Goal: Transaction & Acquisition: Download file/media

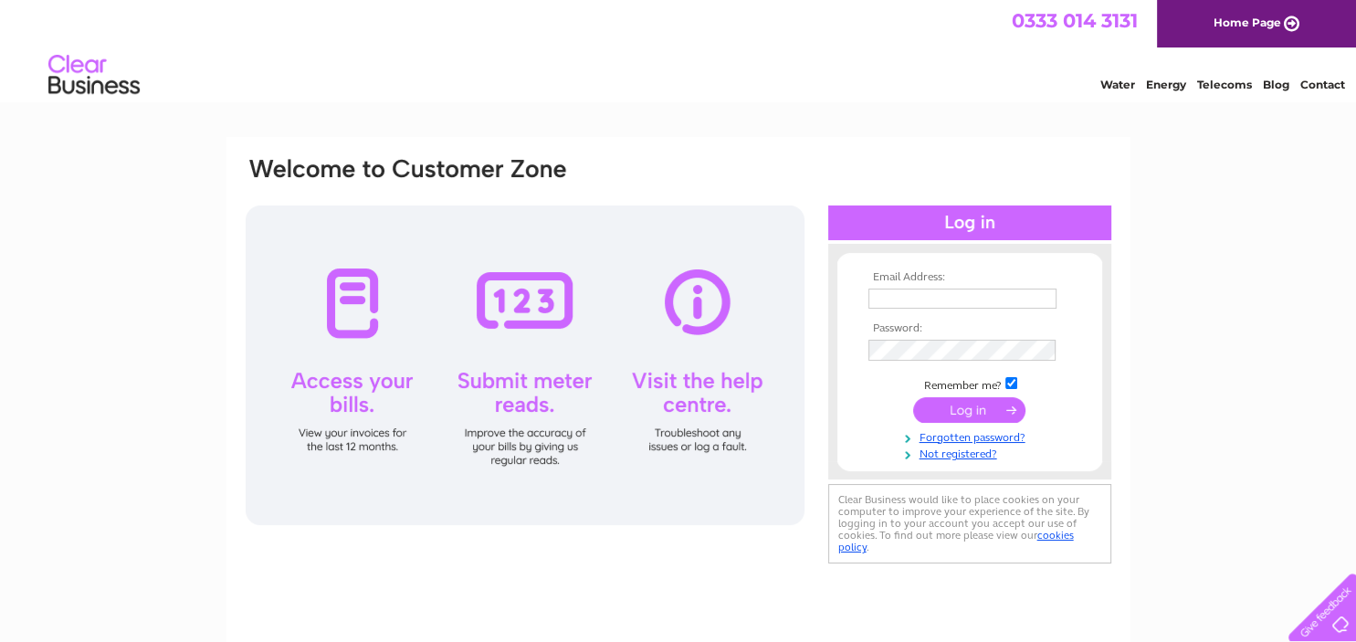
click at [945, 301] on input "text" at bounding box center [963, 299] width 188 height 20
type input "hannah_mitchell@live.co.uk"
click at [976, 412] on input "submit" at bounding box center [969, 409] width 112 height 26
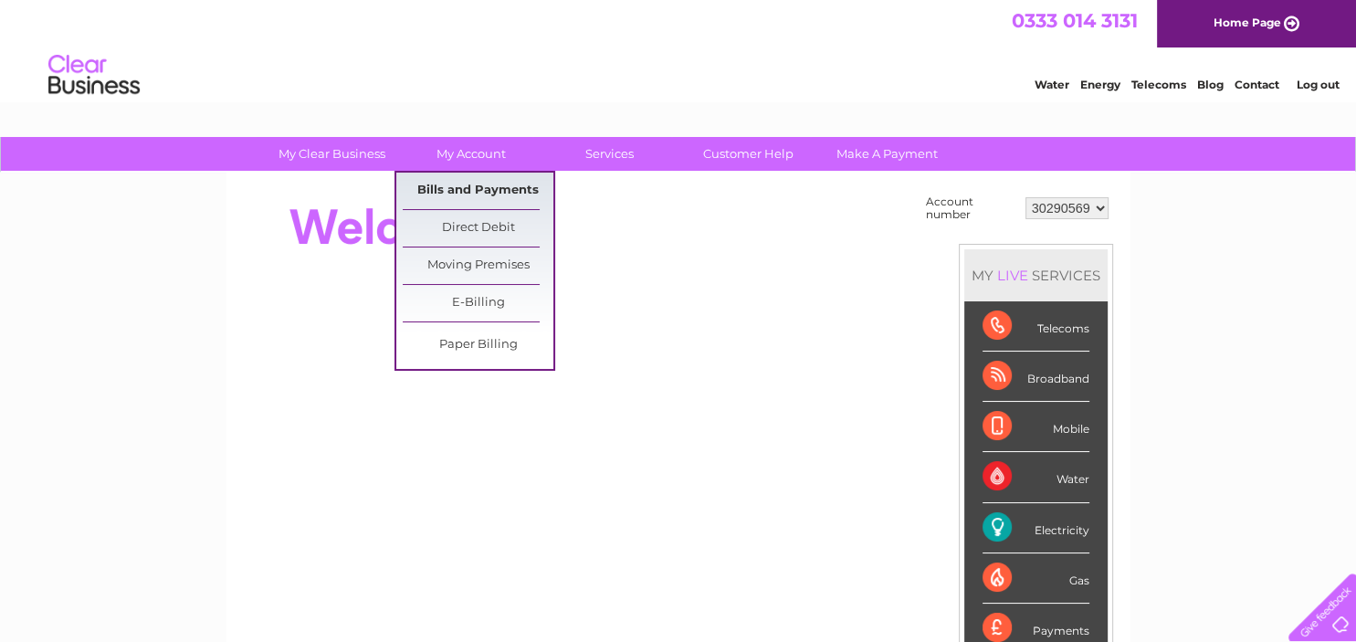
click at [508, 197] on link "Bills and Payments" at bounding box center [478, 191] width 151 height 37
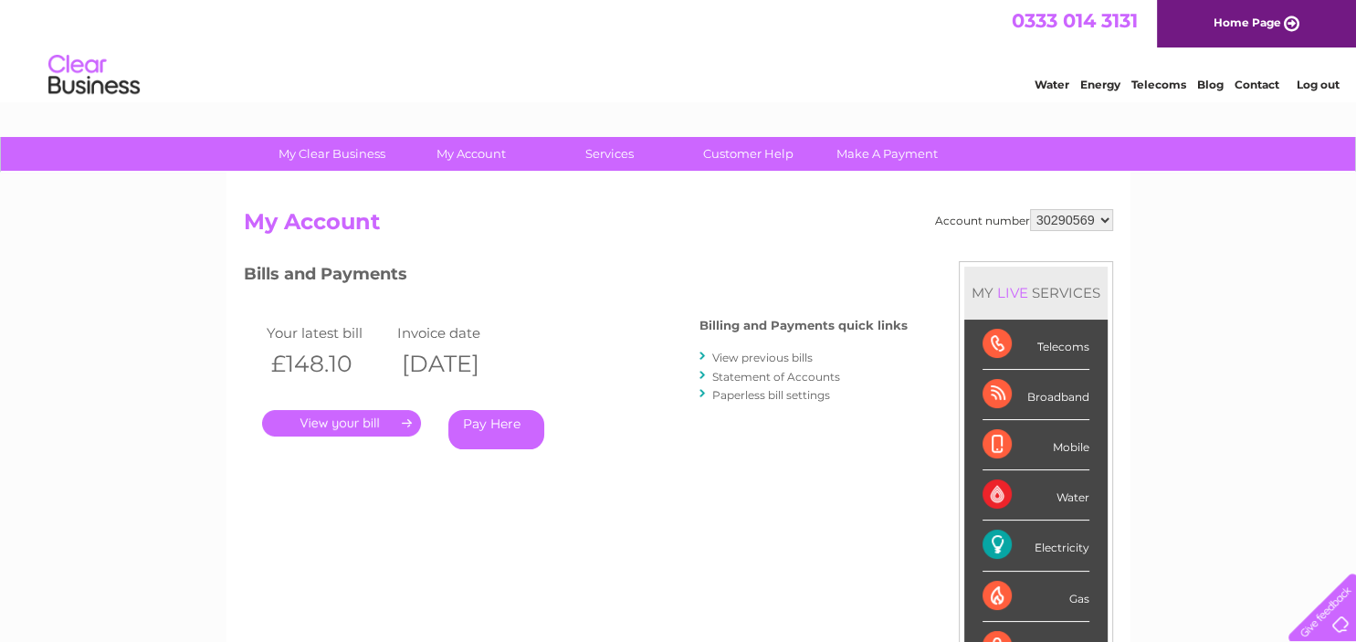
click at [795, 358] on link "View previous bills" at bounding box center [763, 358] width 100 height 14
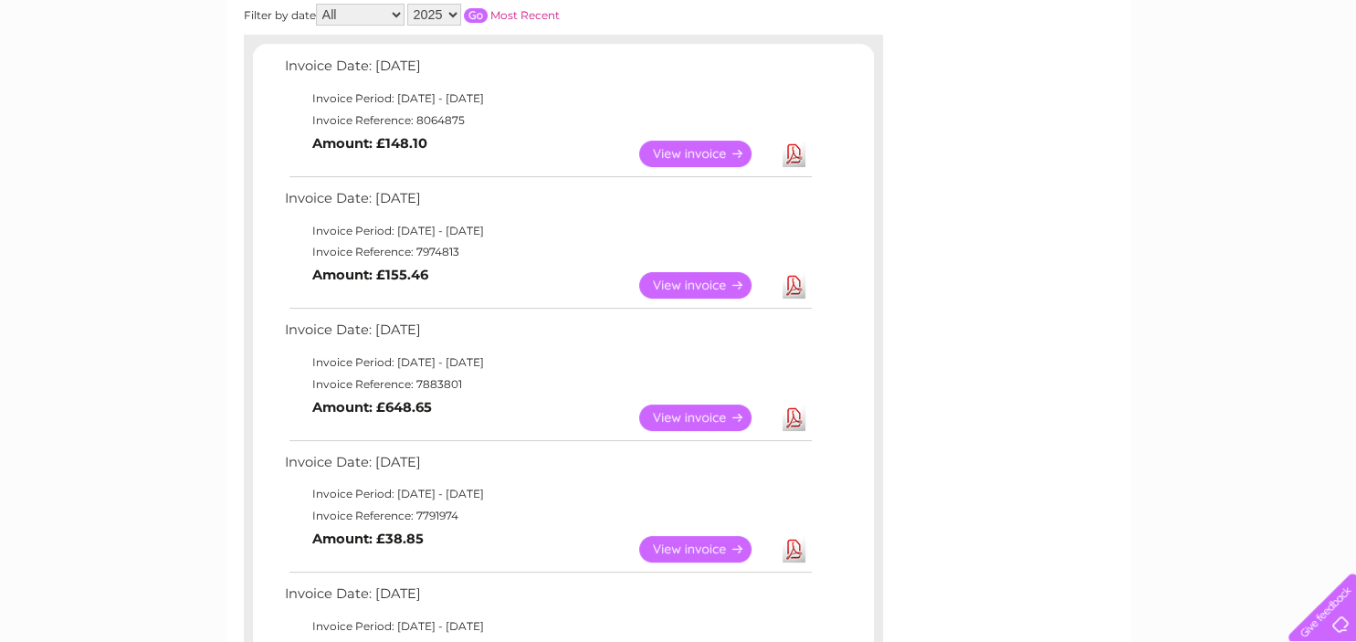
click at [788, 279] on link "Download" at bounding box center [794, 285] width 23 height 26
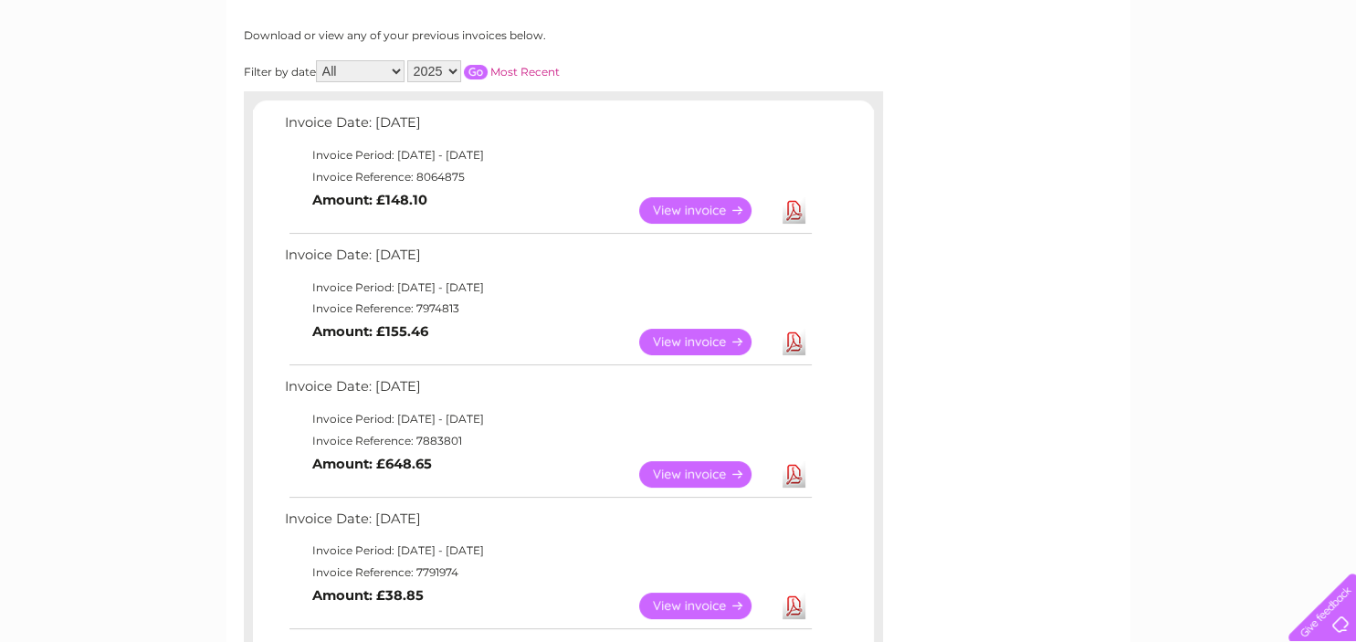
scroll to position [193, 0]
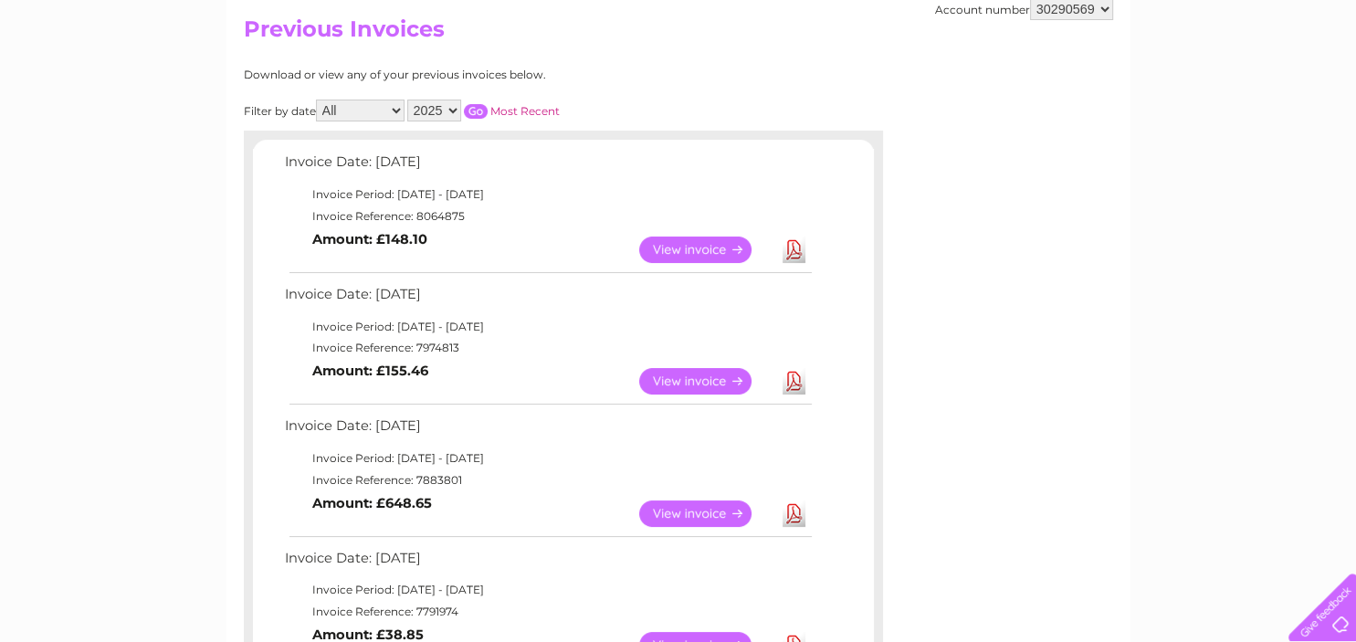
click at [791, 258] on link "Download" at bounding box center [794, 250] width 23 height 26
click at [749, 148] on div at bounding box center [563, 140] width 639 height 18
